Goal: Information Seeking & Learning: Learn about a topic

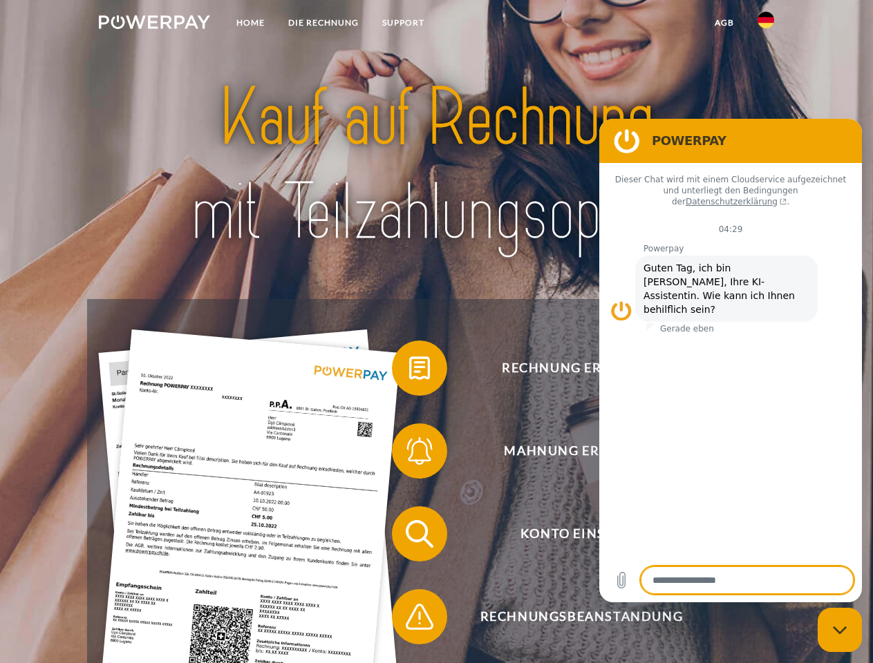
click at [154, 24] on img at bounding box center [154, 22] width 111 height 14
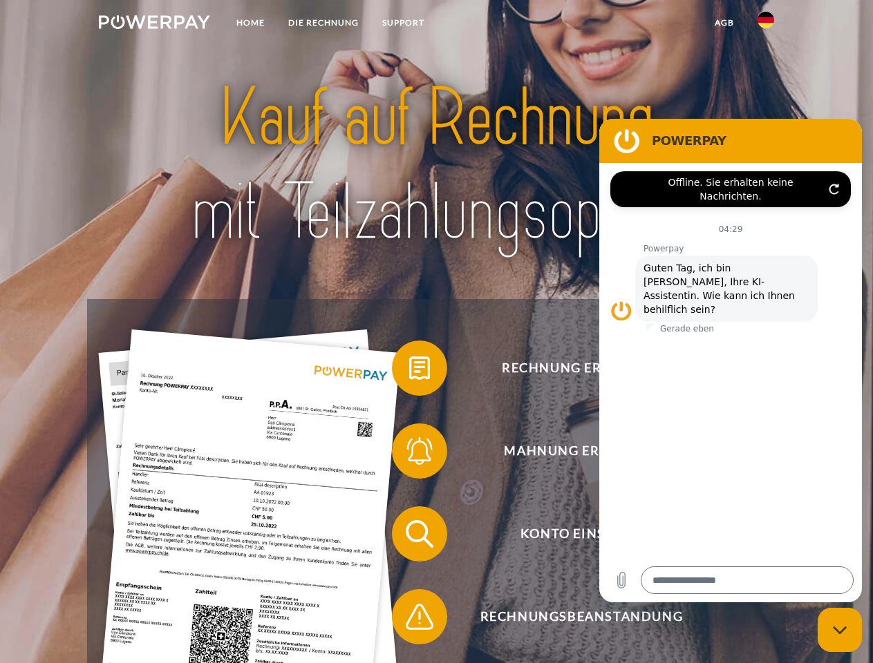
click at [766, 24] on img at bounding box center [765, 20] width 17 height 17
click at [724, 23] on link "agb" at bounding box center [724, 22] width 43 height 25
click at [409, 371] on span at bounding box center [398, 368] width 69 height 69
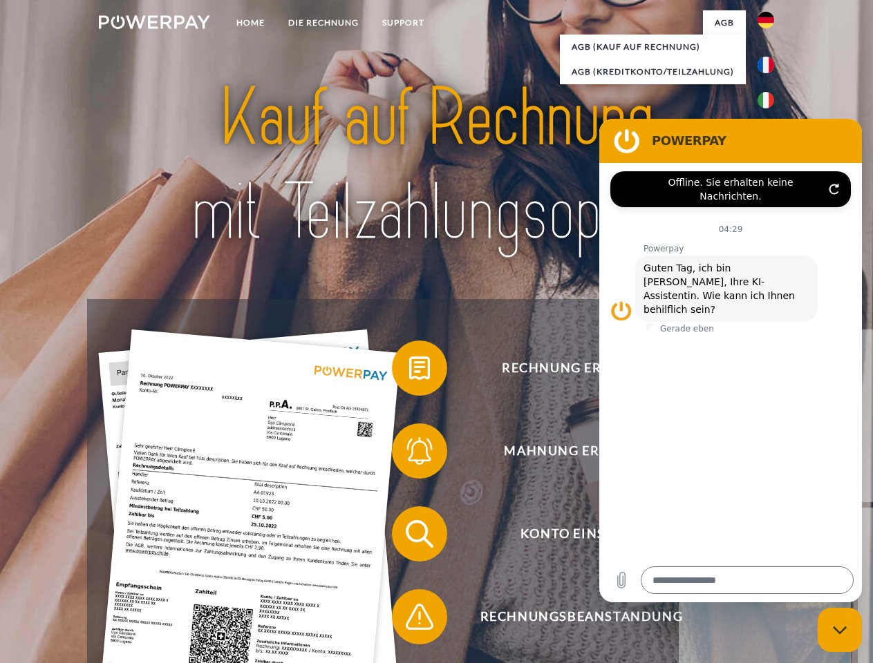
click at [409, 454] on div "Rechnung erhalten? Mahnung erhalten? Konto einsehen" at bounding box center [436, 575] width 698 height 553
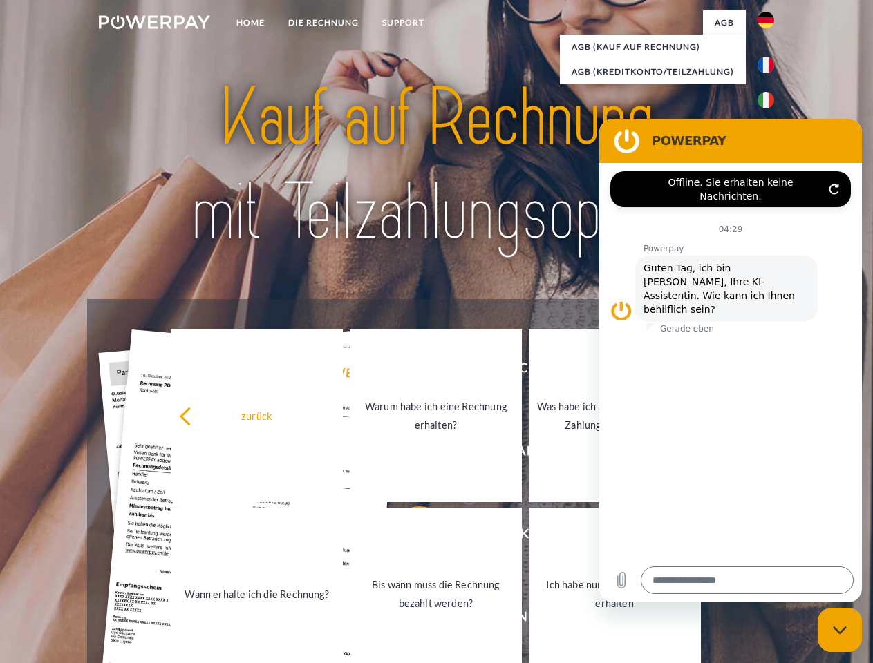
click at [409, 537] on link "Bis wann muss die Rechnung bezahlt werden?" at bounding box center [436, 594] width 172 height 173
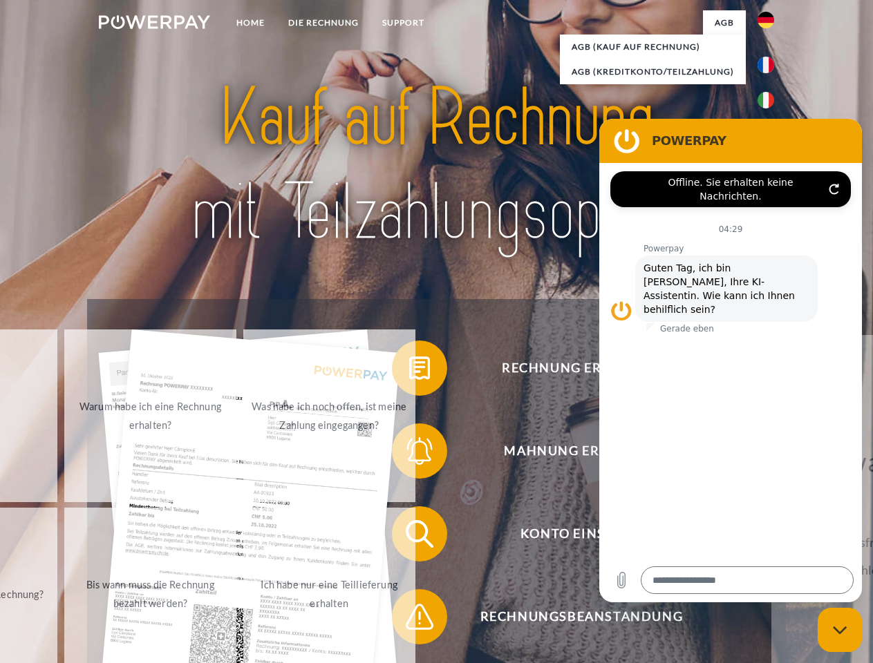
click at [409, 620] on span at bounding box center [398, 617] width 69 height 69
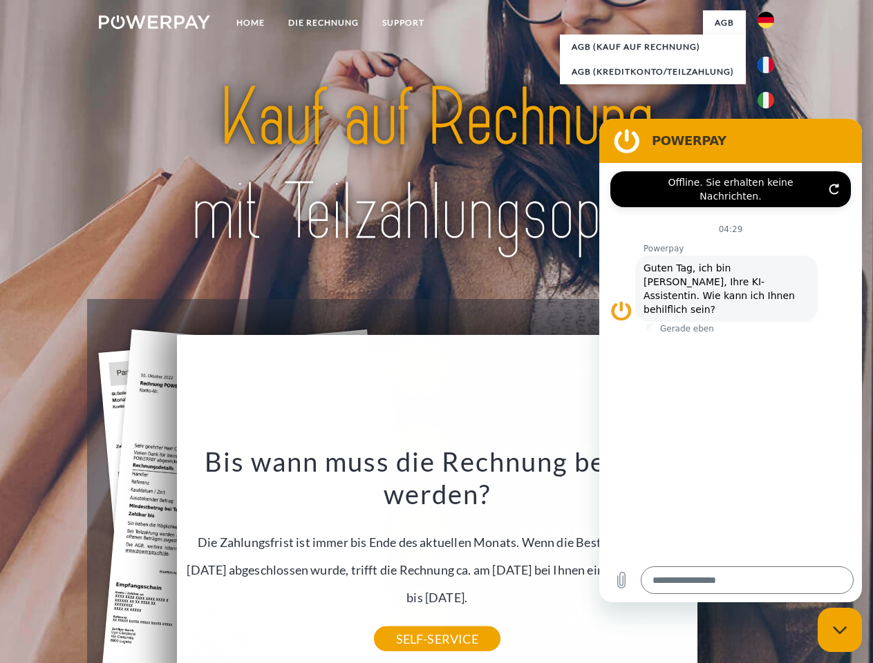
click at [840, 630] on icon "Messaging-Fenster schließen" at bounding box center [840, 630] width 15 height 9
type textarea "*"
